Goal: Download file/media

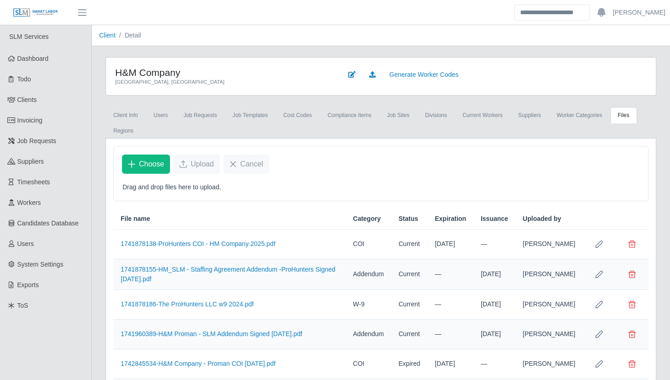
scroll to position [303, 0]
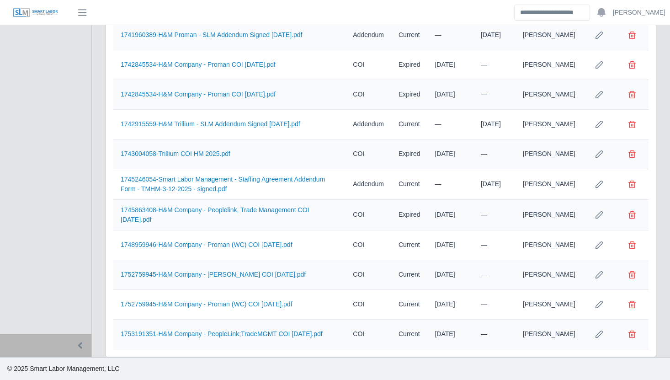
click at [95, 258] on div "H&M Company Jackson, [GEOGRAPHIC_DATA] Generate Worker Codes Client Info Users …" at bounding box center [381, 57] width 578 height 599
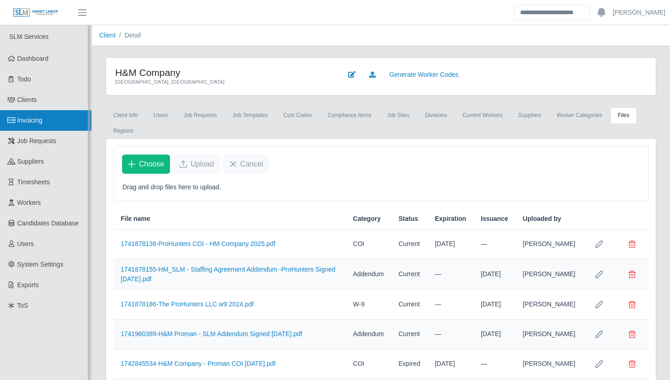
click at [32, 122] on span "Invoicing" at bounding box center [29, 120] width 25 height 7
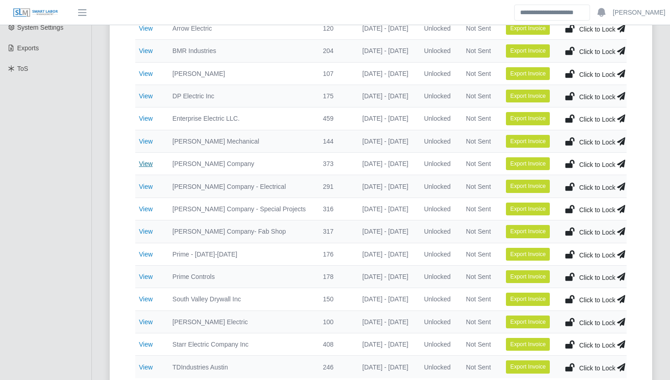
scroll to position [172, 0]
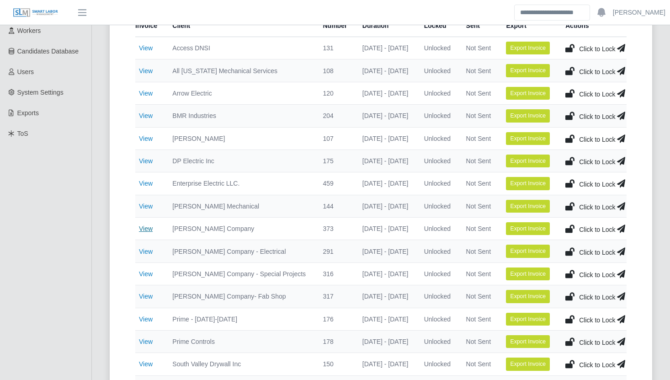
click at [146, 160] on link "View" at bounding box center [146, 160] width 14 height 7
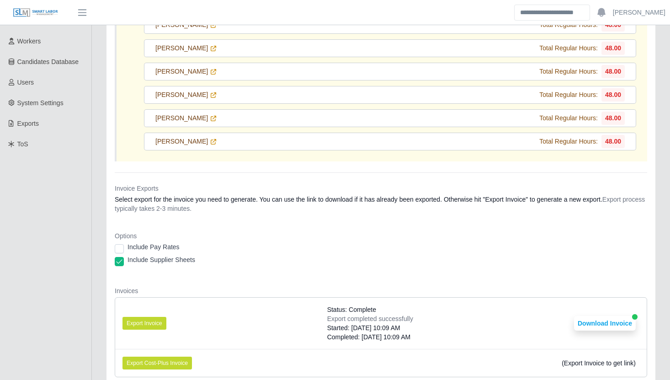
scroll to position [162, 0]
click at [139, 316] on button "Export Invoice" at bounding box center [145, 322] width 44 height 13
click at [94, 220] on div "Main Final Invoices Invoice 175 DP Electric Inc Period of 09/15/2025 - 09/21/20…" at bounding box center [381, 280] width 578 height 812
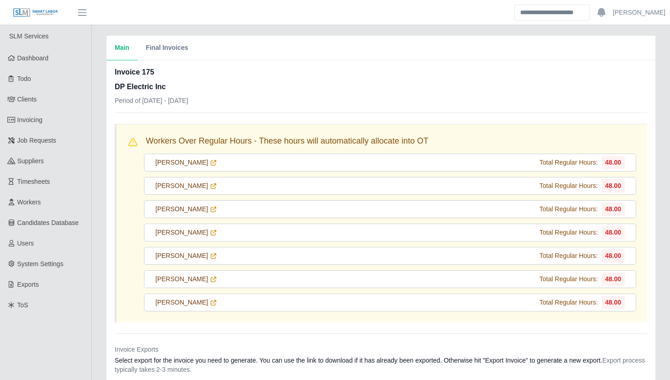
scroll to position [0, 0]
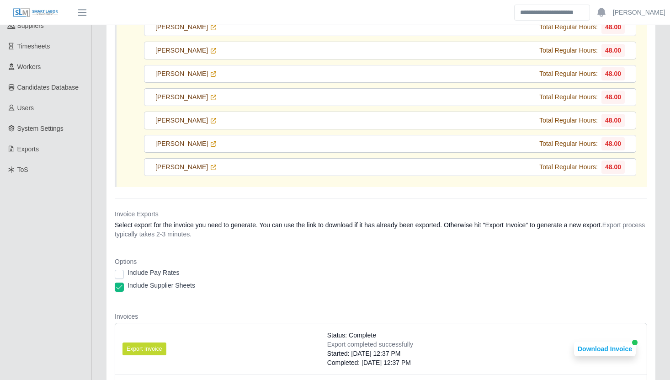
scroll to position [175, 0]
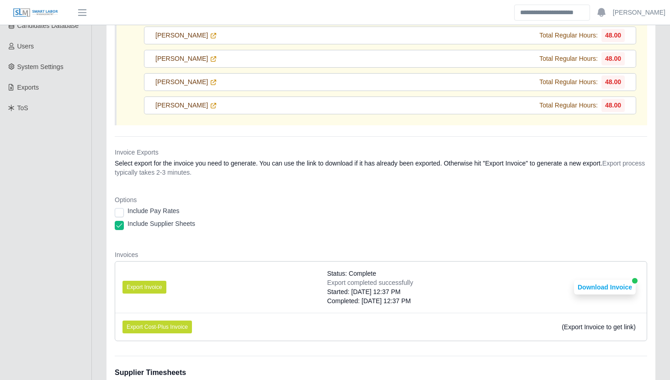
scroll to position [198, 0]
click at [600, 279] on button "Download Invoice" at bounding box center [605, 286] width 62 height 15
click at [98, 245] on div "Main Final Invoices Invoice 175 DP Electric Inc Period of 09/15/2025 - 09/21/20…" at bounding box center [381, 244] width 578 height 812
click at [98, 260] on div "Main Final Invoices Invoice 175 DP Electric Inc Period of 09/15/2025 - 09/21/20…" at bounding box center [381, 244] width 578 height 812
click at [96, 206] on div "Main Final Invoices Invoice 175 DP Electric Inc Period of 09/15/2025 - 09/21/20…" at bounding box center [381, 244] width 578 height 812
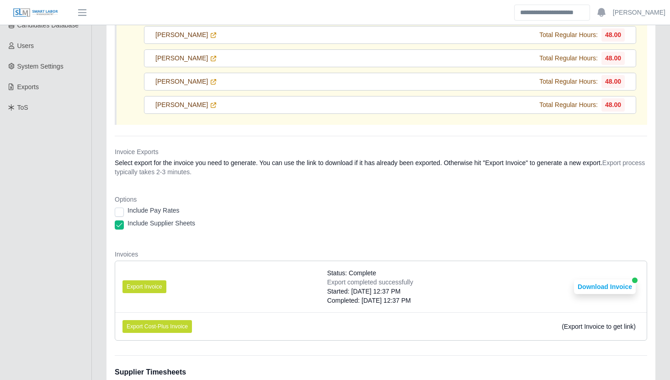
scroll to position [0, 0]
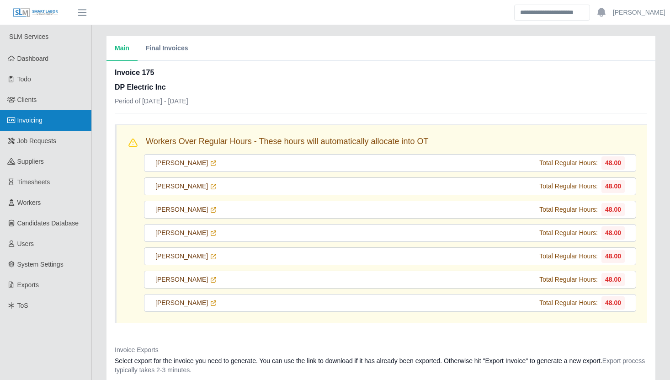
click at [59, 121] on link "Invoicing" at bounding box center [45, 120] width 91 height 21
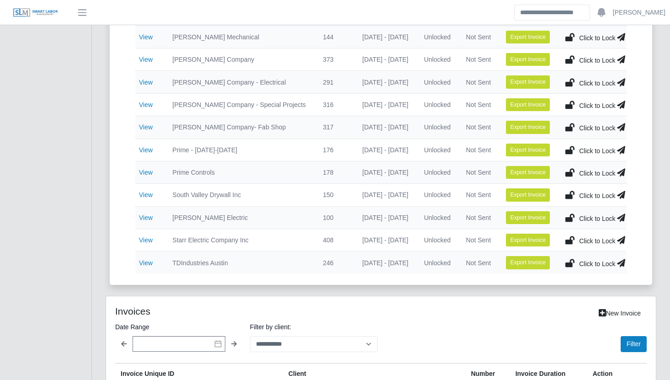
scroll to position [346, 0]
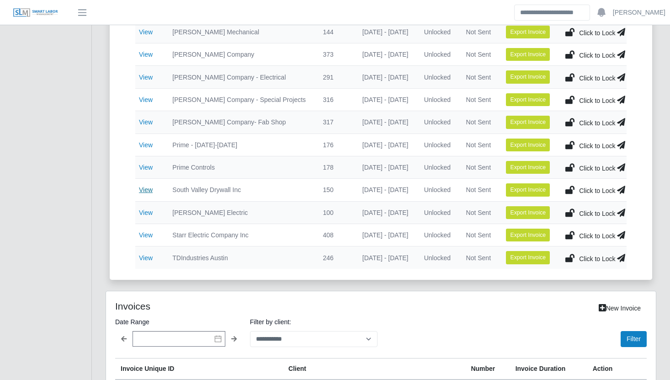
click at [145, 186] on link "View" at bounding box center [146, 189] width 14 height 7
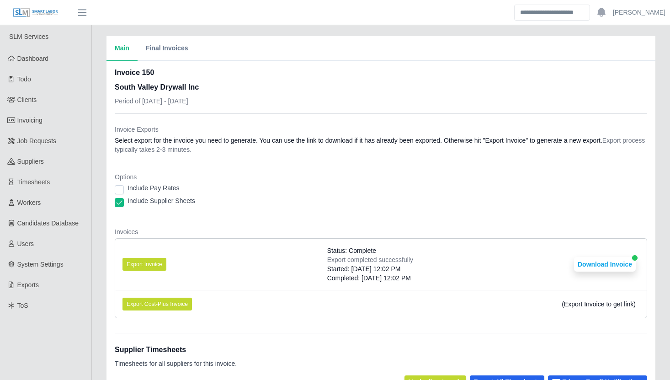
click at [98, 239] on div "Main Final Invoices Invoice 150 South Valley Drywall Inc Period of [DATE] - [DA…" at bounding box center [381, 273] width 578 height 475
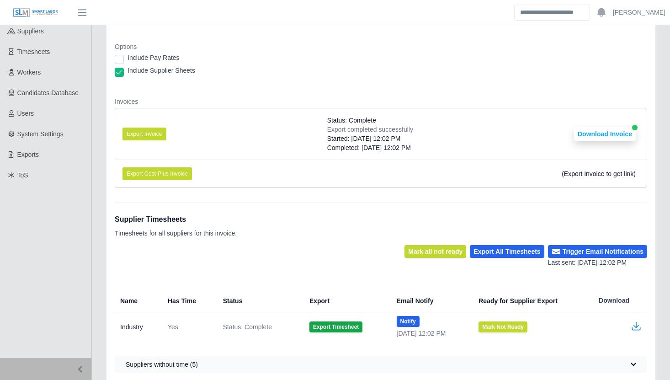
scroll to position [131, 0]
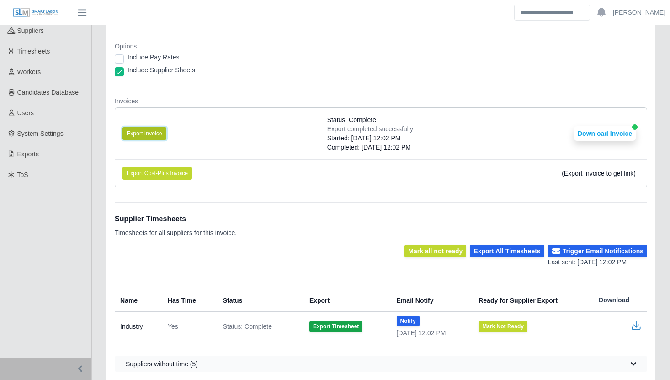
click at [144, 132] on button "Export Invoice" at bounding box center [145, 133] width 44 height 13
click at [311, 48] on dt "Options" at bounding box center [381, 46] width 533 height 9
click at [160, 206] on div "Supplier Timesheets Timesheets for all suppliers for this invoice." at bounding box center [381, 223] width 533 height 43
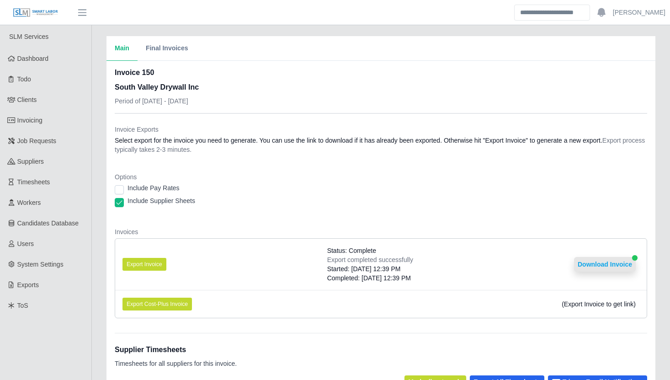
click at [621, 267] on button "Download Invoice" at bounding box center [605, 264] width 62 height 15
